Goal: Communication & Community: Ask a question

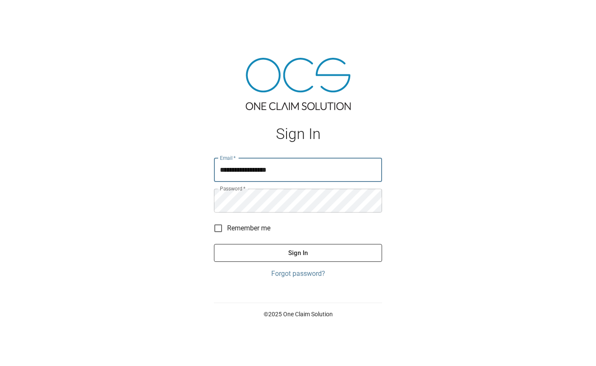
type input "**********"
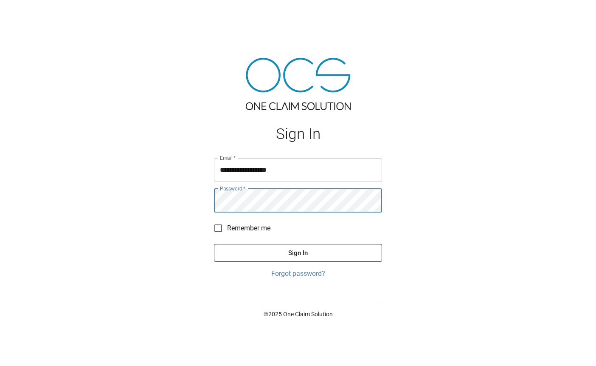
click at [302, 249] on button "Sign In" at bounding box center [298, 253] width 168 height 18
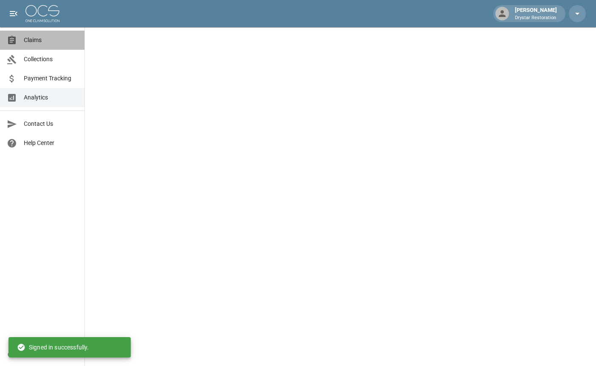
click at [63, 41] on span "Claims" at bounding box center [51, 40] width 54 height 9
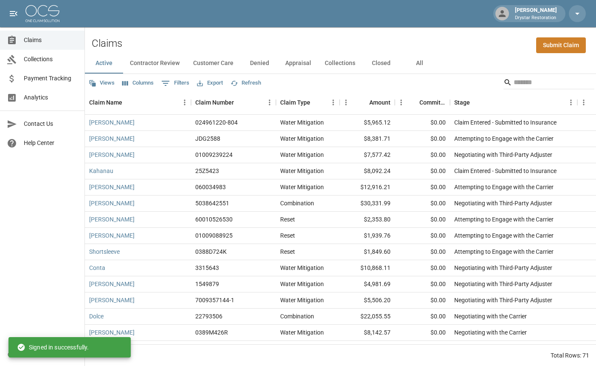
click at [428, 58] on button "All" at bounding box center [419, 63] width 38 height 20
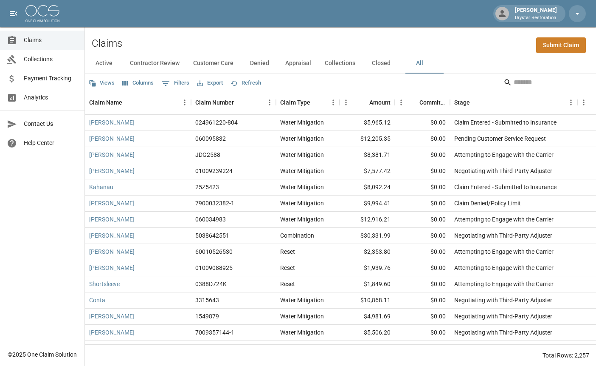
click at [519, 81] on input "Search" at bounding box center [548, 83] width 68 height 14
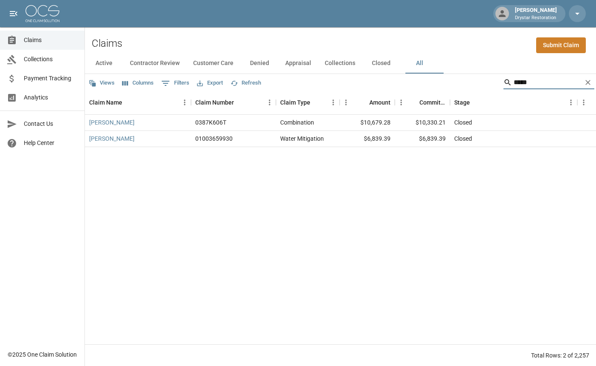
type input "*****"
click at [434, 124] on div "$10,330.21" at bounding box center [422, 123] width 55 height 16
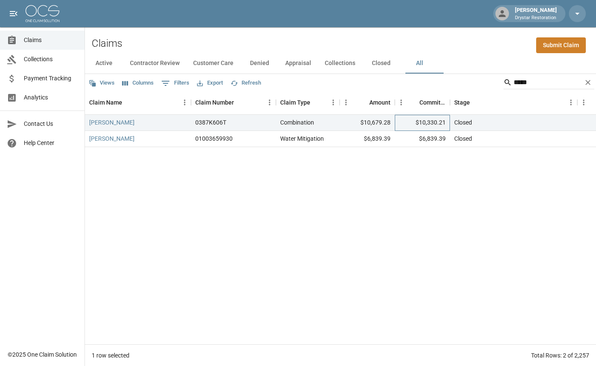
click at [417, 125] on div "$10,330.21" at bounding box center [422, 123] width 55 height 16
click at [421, 124] on div "$10,330.21" at bounding box center [422, 123] width 55 height 16
click at [115, 124] on link "[PERSON_NAME]" at bounding box center [111, 122] width 45 height 8
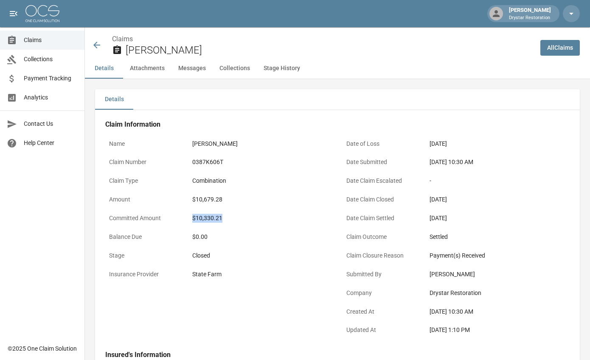
drag, startPoint x: 193, startPoint y: 216, endPoint x: 239, endPoint y: 217, distance: 46.3
click at [239, 217] on div "$10,330.21" at bounding box center [260, 218] width 136 height 9
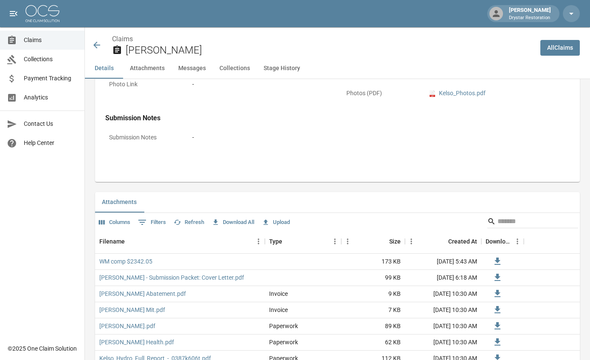
scroll to position [727, 0]
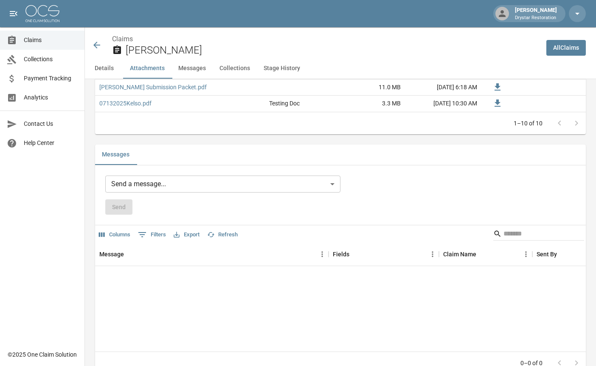
click at [263, 187] on body "[PERSON_NAME] Drystar Restoration Claims Collections Payment Tracking Analytics…" at bounding box center [298, 67] width 596 height 1588
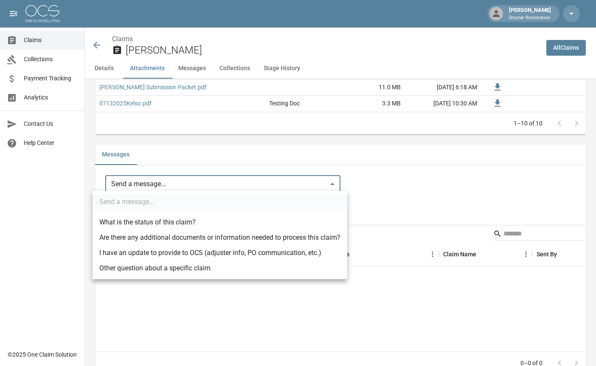
click at [170, 268] on li "Other question about a specific claim" at bounding box center [220, 267] width 255 height 15
type input "**********"
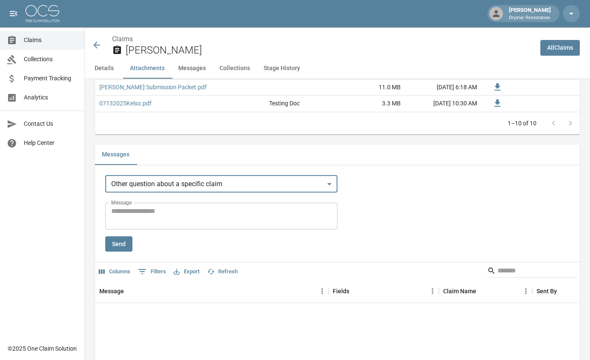
click at [223, 212] on textarea "Message" at bounding box center [221, 216] width 220 height 20
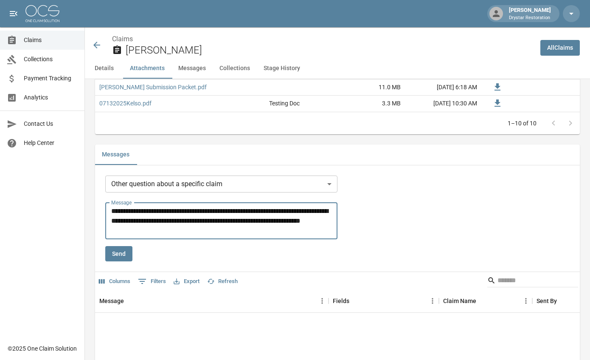
type textarea "**********"
drag, startPoint x: 132, startPoint y: 250, endPoint x: 135, endPoint y: 253, distance: 4.6
click at [132, 251] on button "Send" at bounding box center [118, 254] width 27 height 16
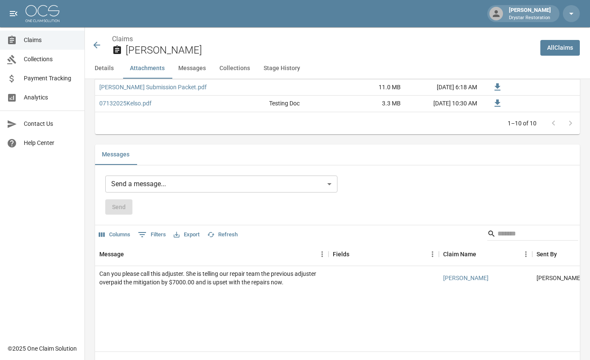
click at [400, 179] on div "Send a message... ​ Send" at bounding box center [337, 194] width 465 height 39
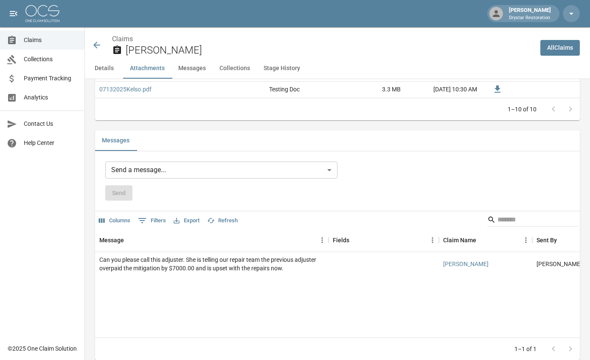
click at [437, 140] on div "Messages" at bounding box center [337, 140] width 485 height 20
